Goal: Check status: Check status

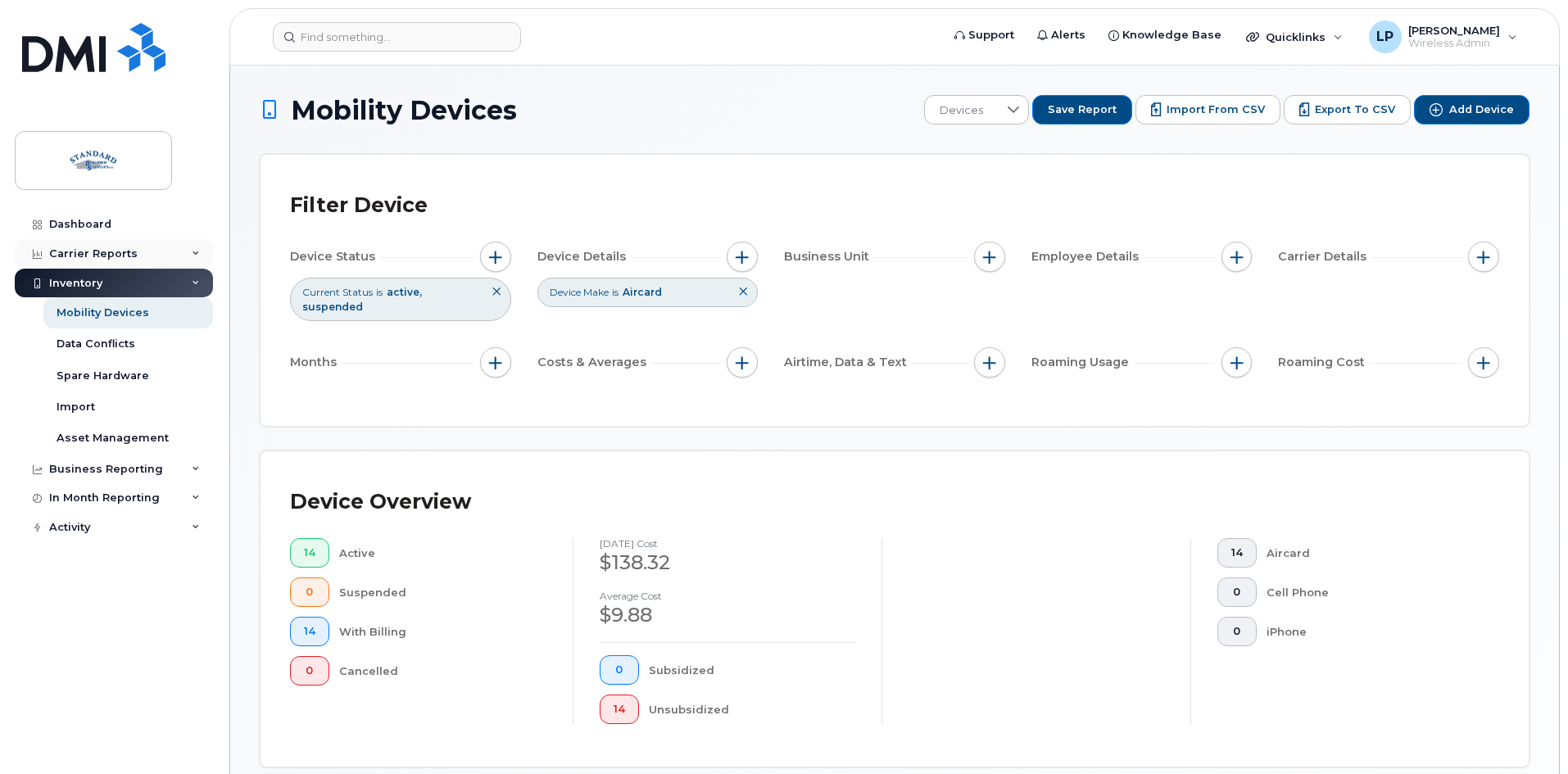
click at [177, 251] on div "Carrier Reports" at bounding box center [114, 254] width 198 height 29
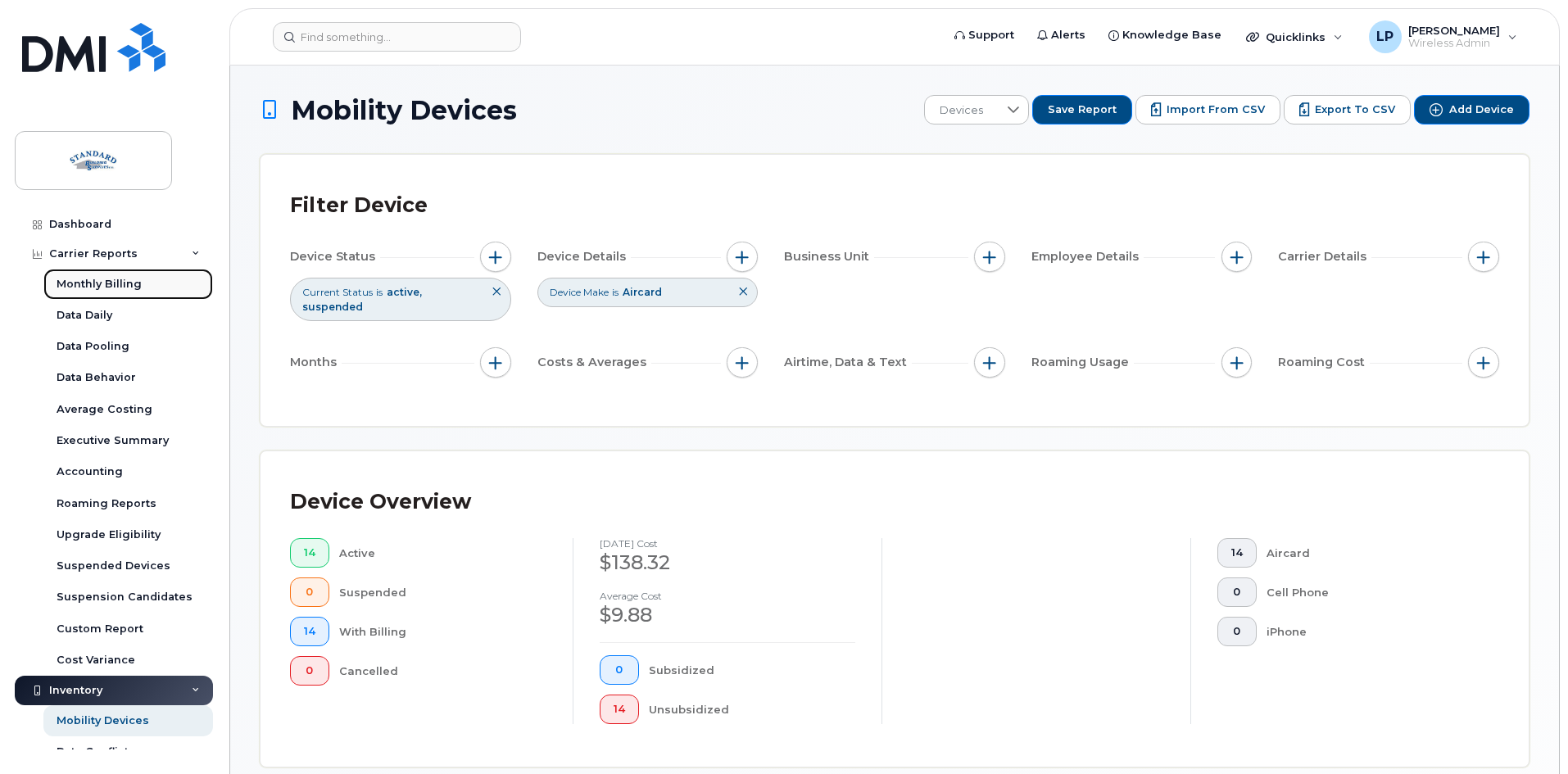
click at [112, 279] on div "Monthly Billing" at bounding box center [98, 285] width 85 height 15
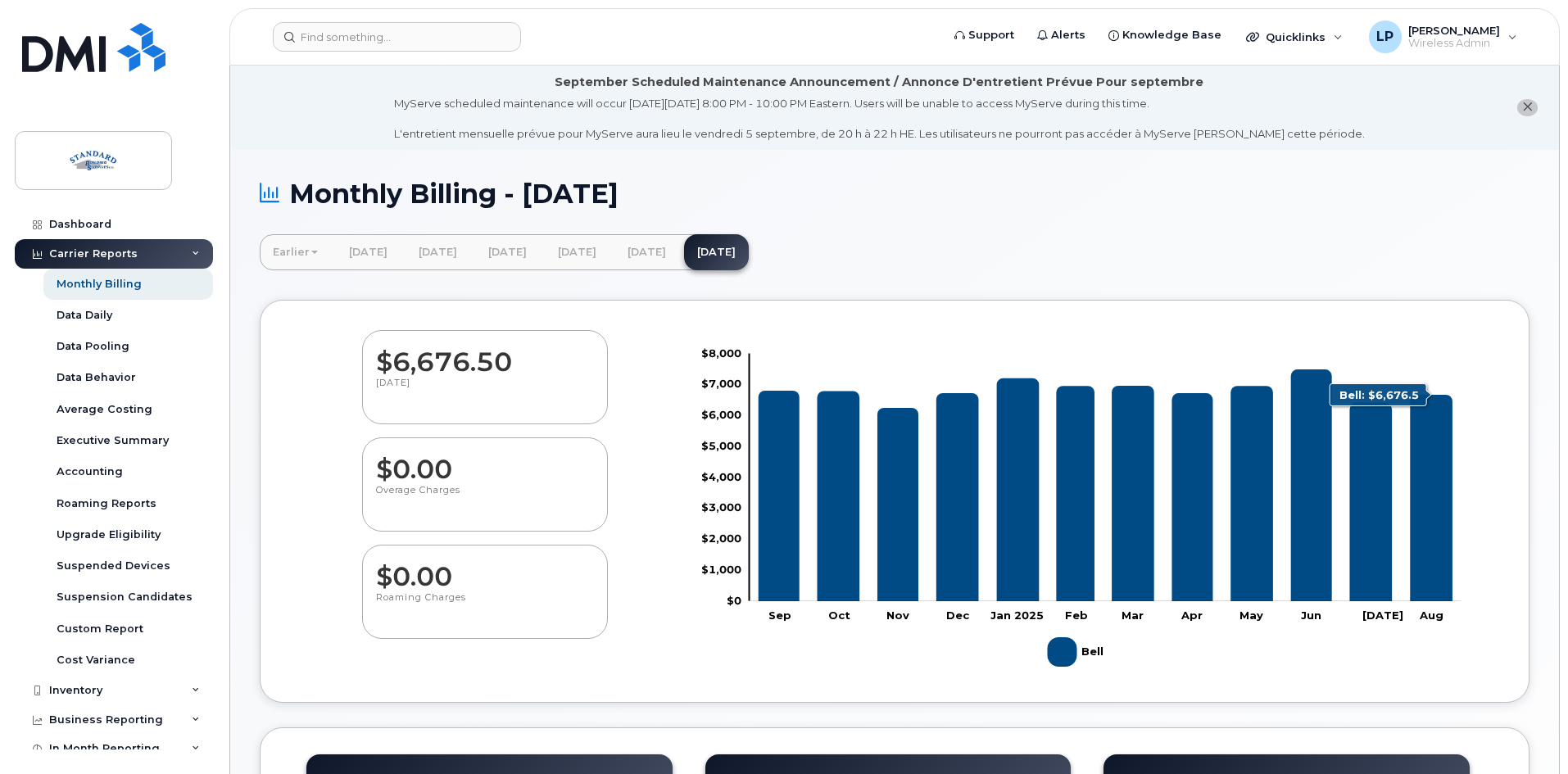
click at [1443, 481] on icon "Bell" at bounding box center [1431, 498] width 43 height 207
click at [106, 374] on div "Data Behavior" at bounding box center [96, 378] width 80 height 15
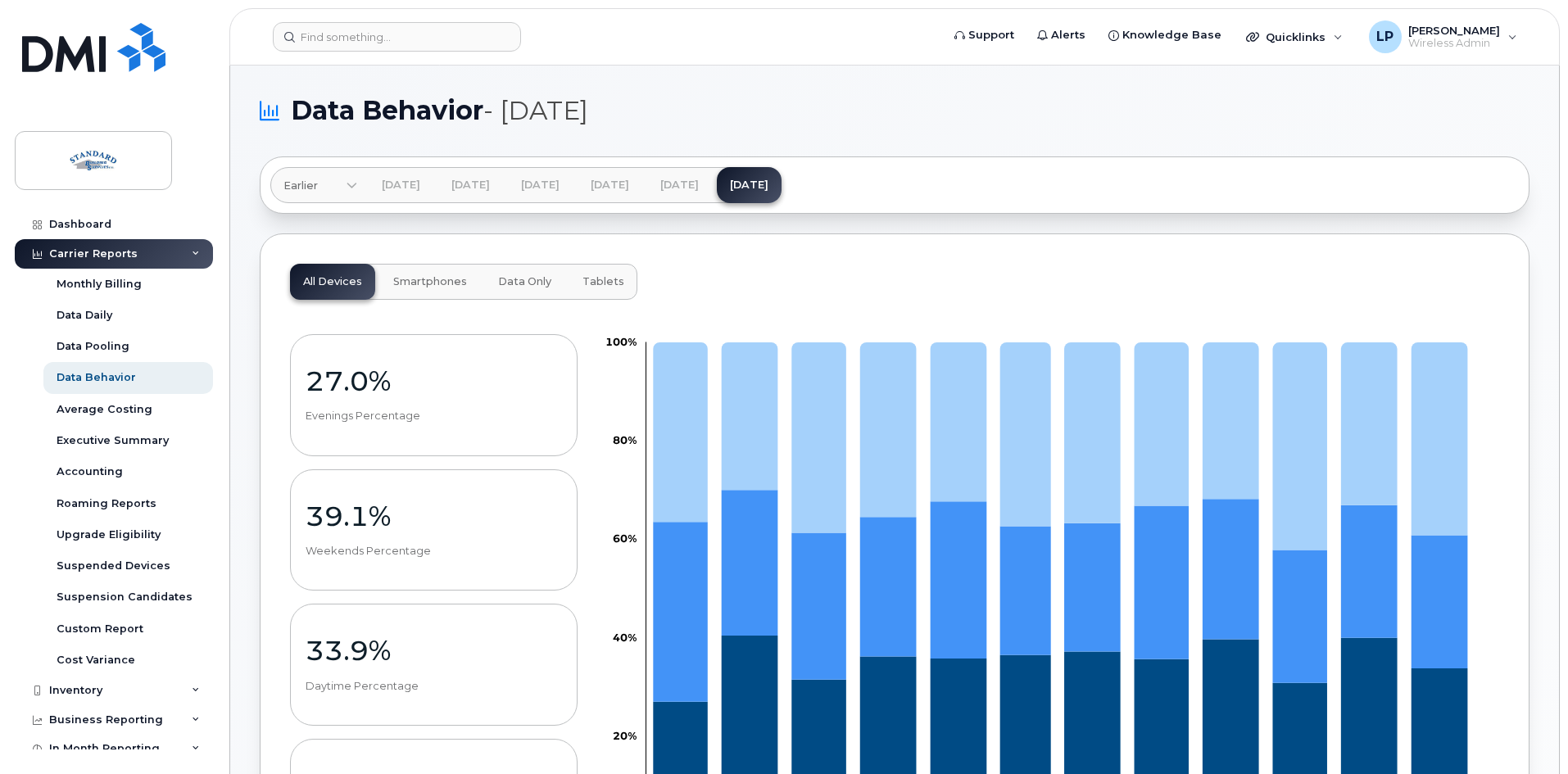
click at [519, 288] on button "Data Only" at bounding box center [524, 282] width 80 height 36
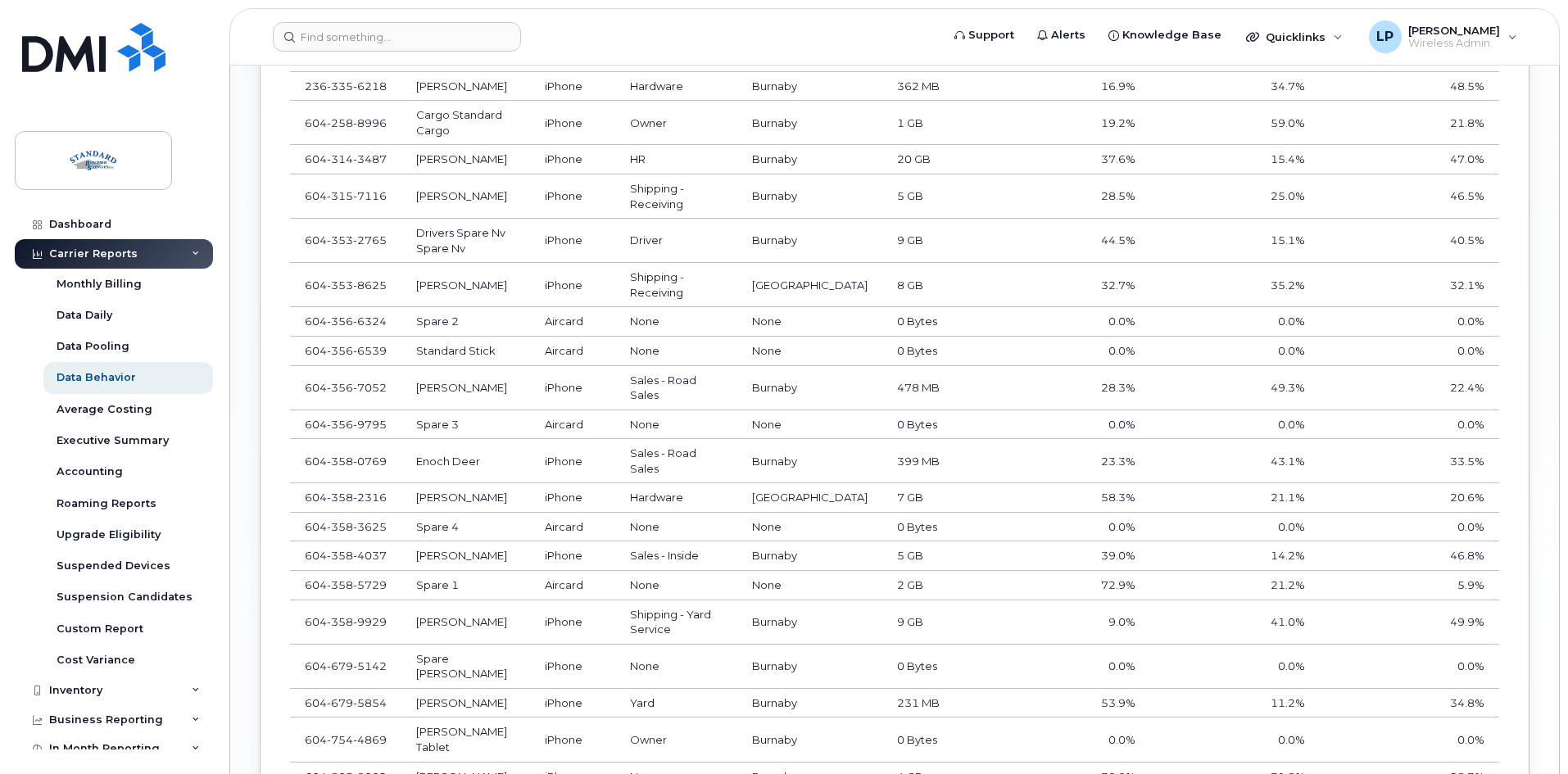
scroll to position [1296, 0]
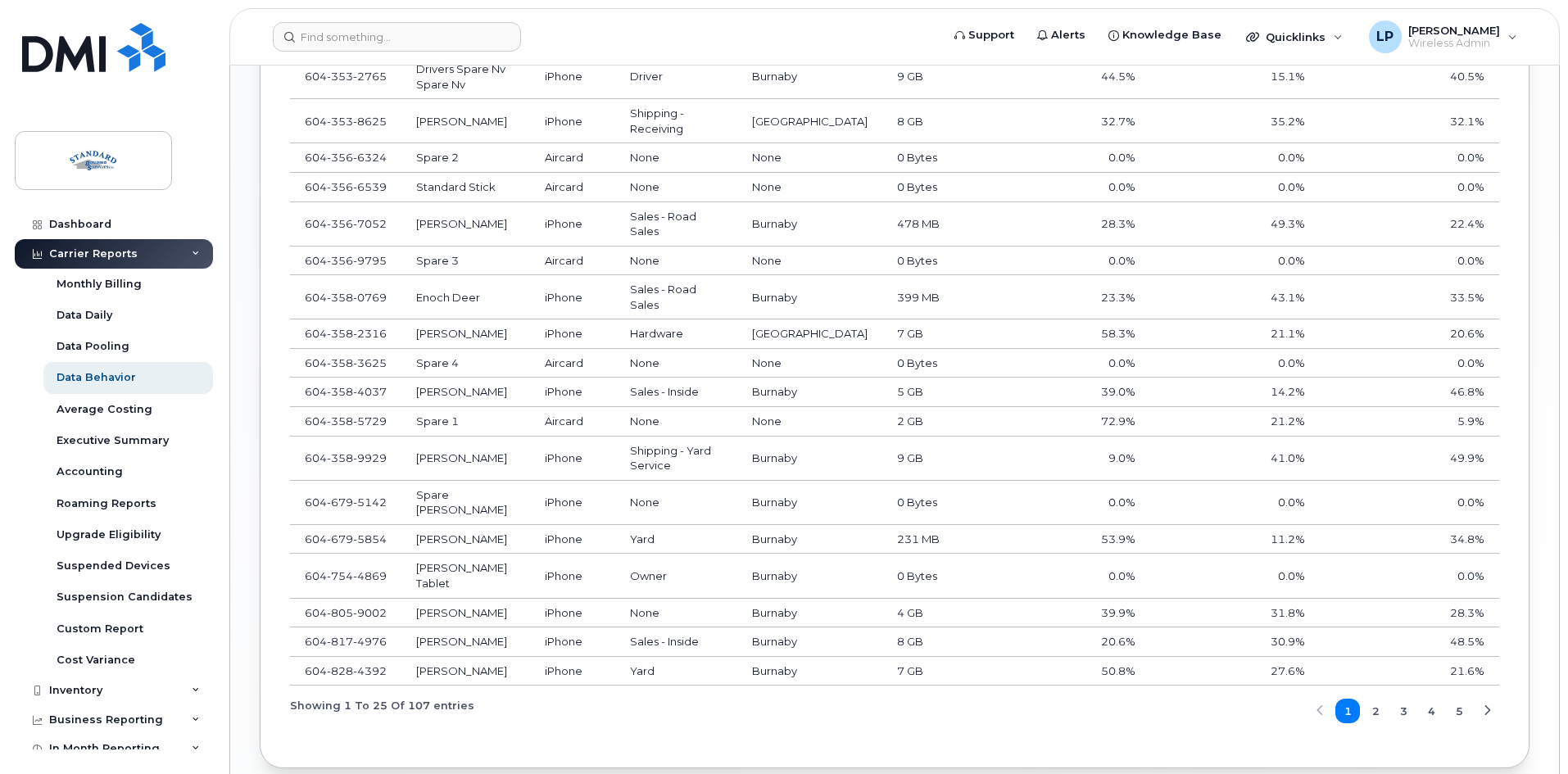
click at [1374, 703] on span "2" at bounding box center [1376, 711] width 8 height 16
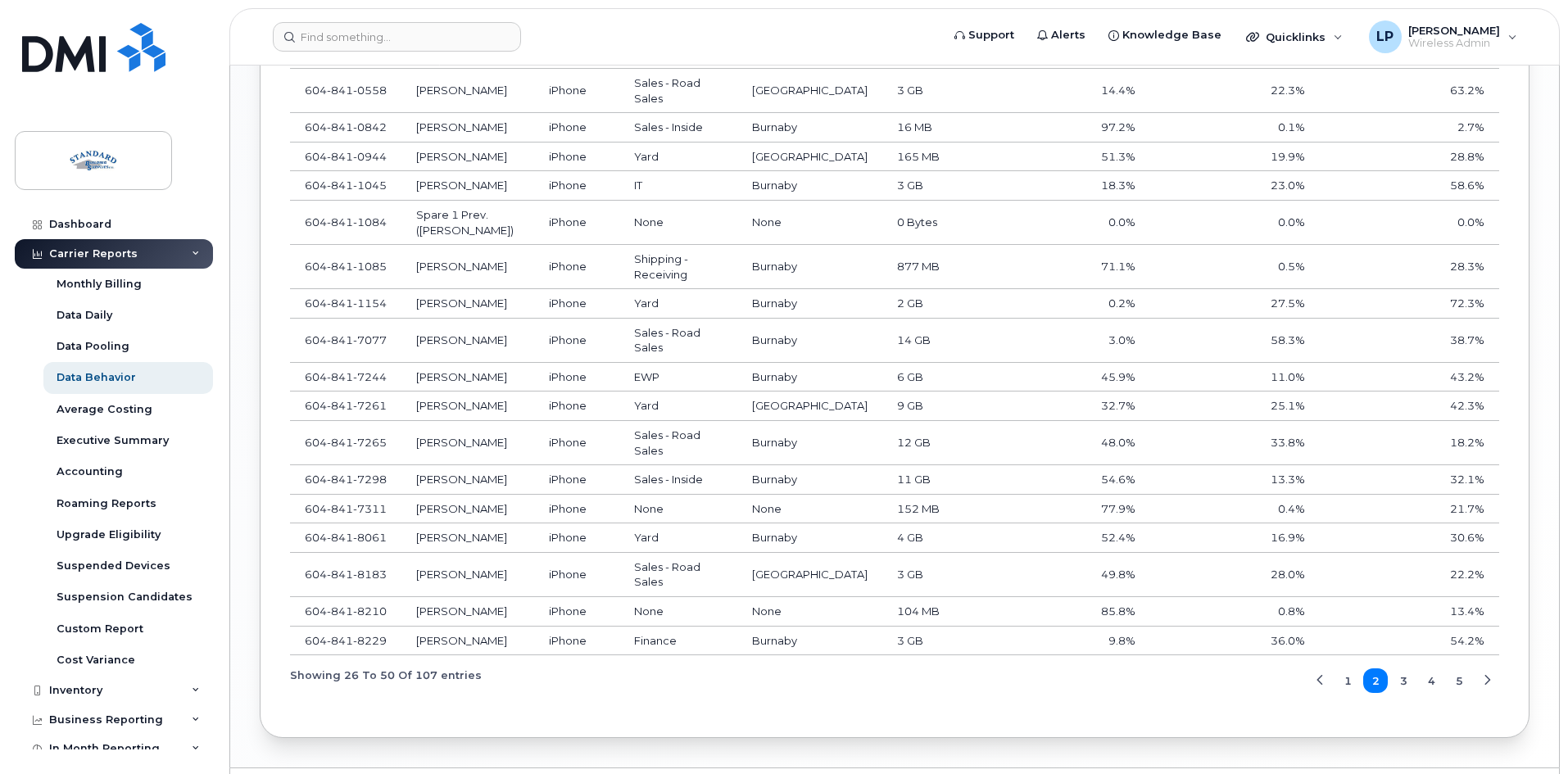
click at [1404, 689] on span "3" at bounding box center [1403, 681] width 8 height 16
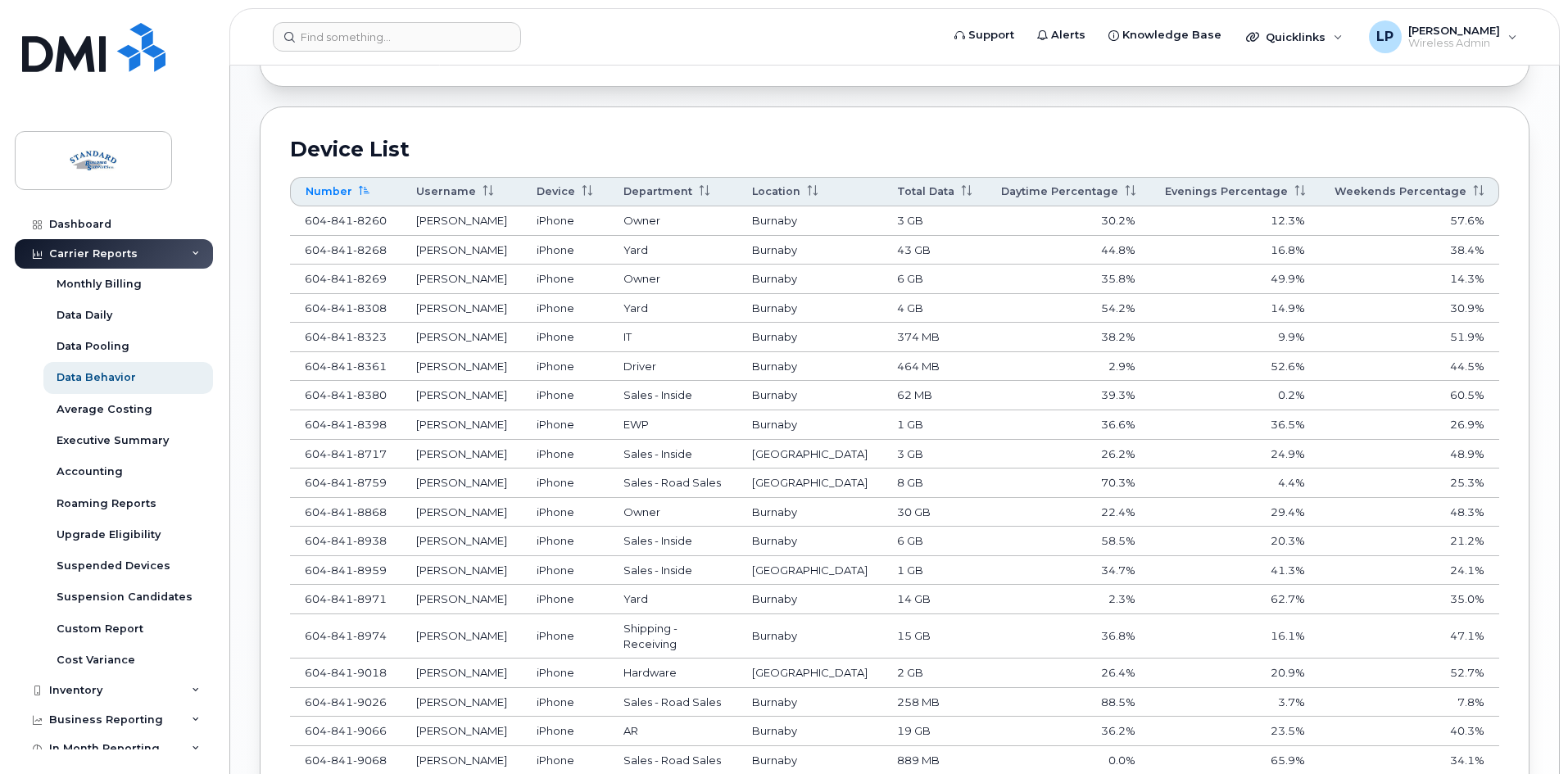
scroll to position [908, 0]
click at [1044, 192] on th "Daytime Percentage" at bounding box center [1068, 193] width 164 height 29
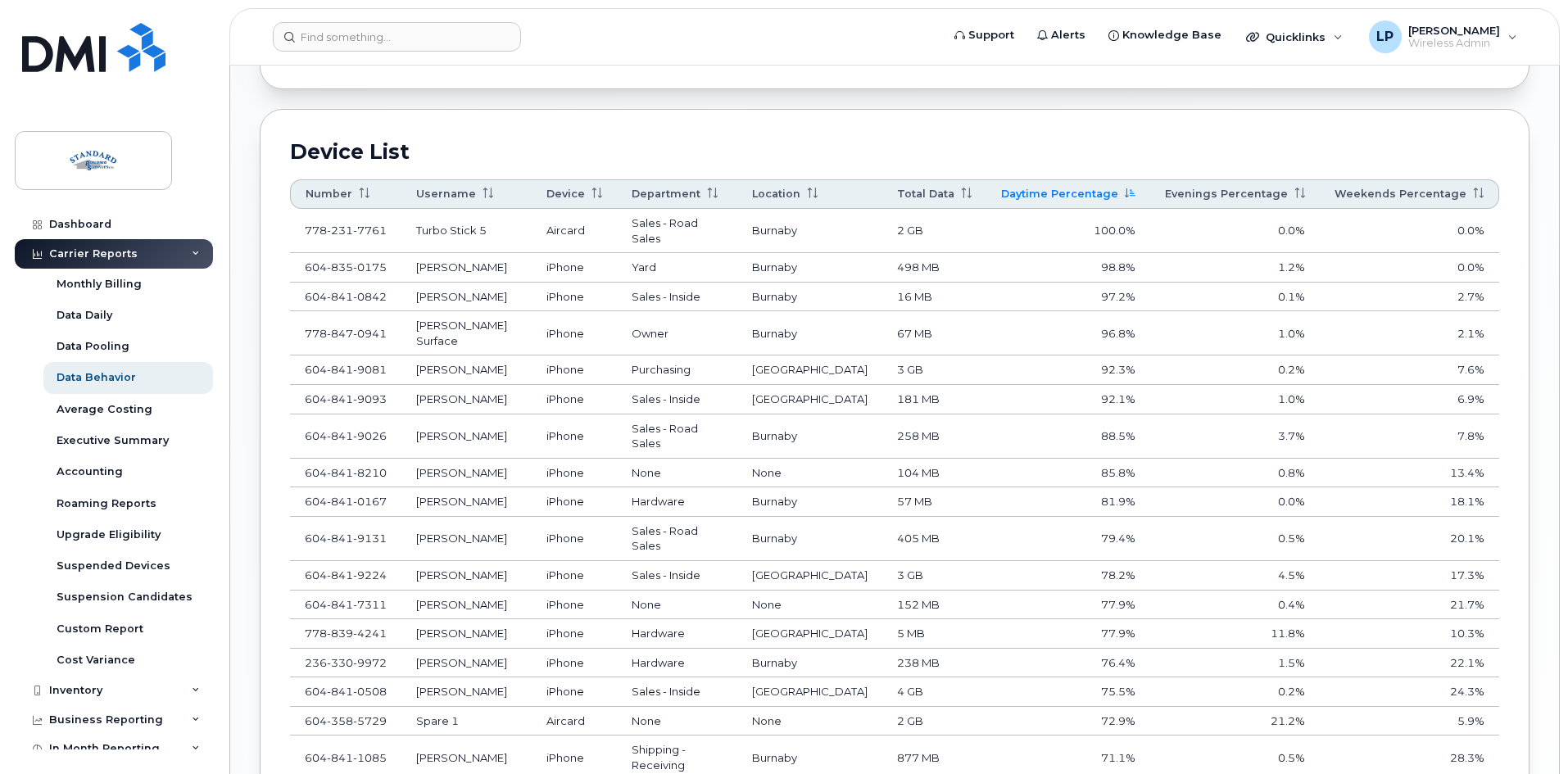
click at [440, 190] on th "Username" at bounding box center [466, 193] width 130 height 29
